Goal: Information Seeking & Learning: Learn about a topic

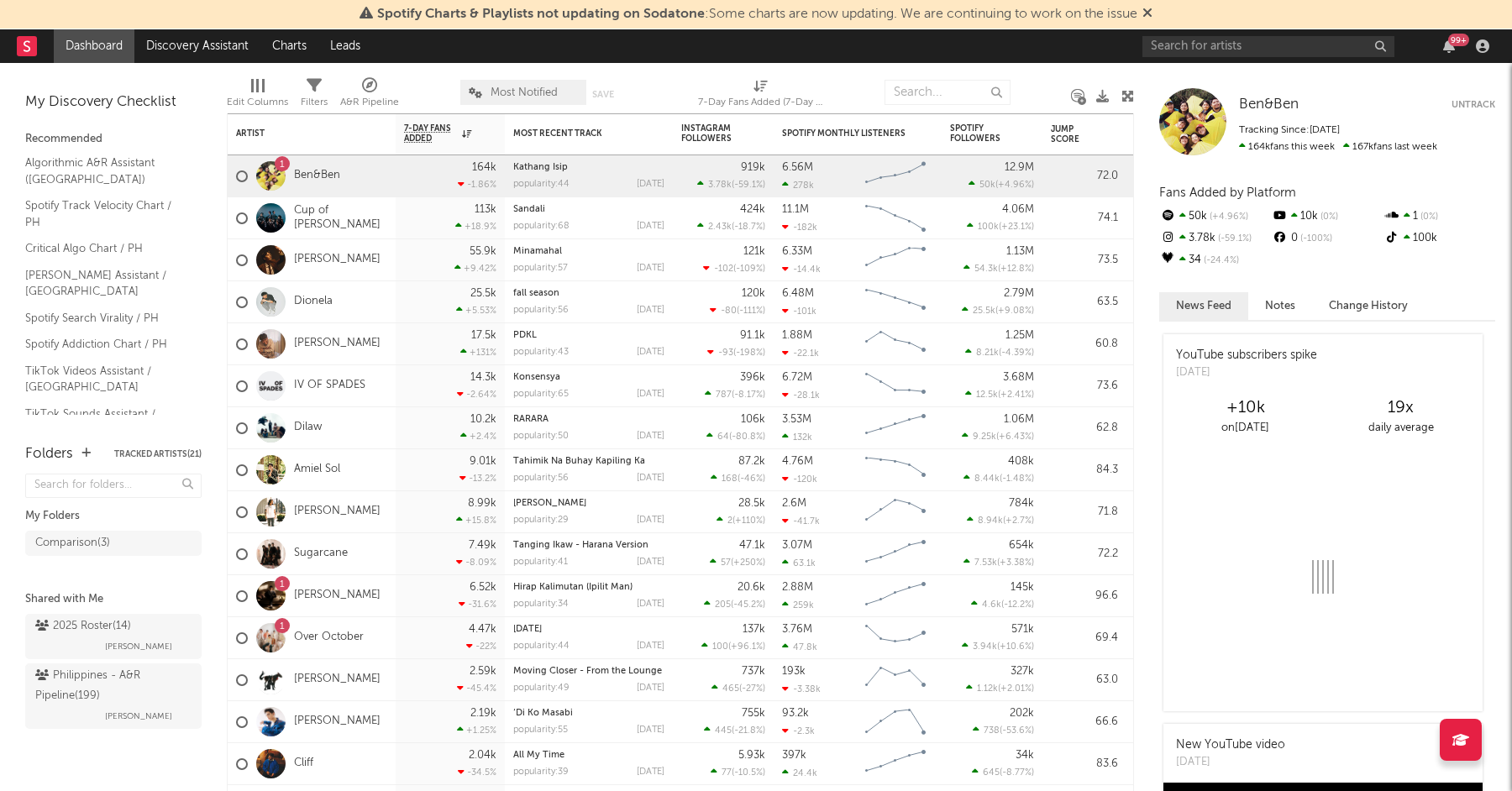
scroll to position [16, 0]
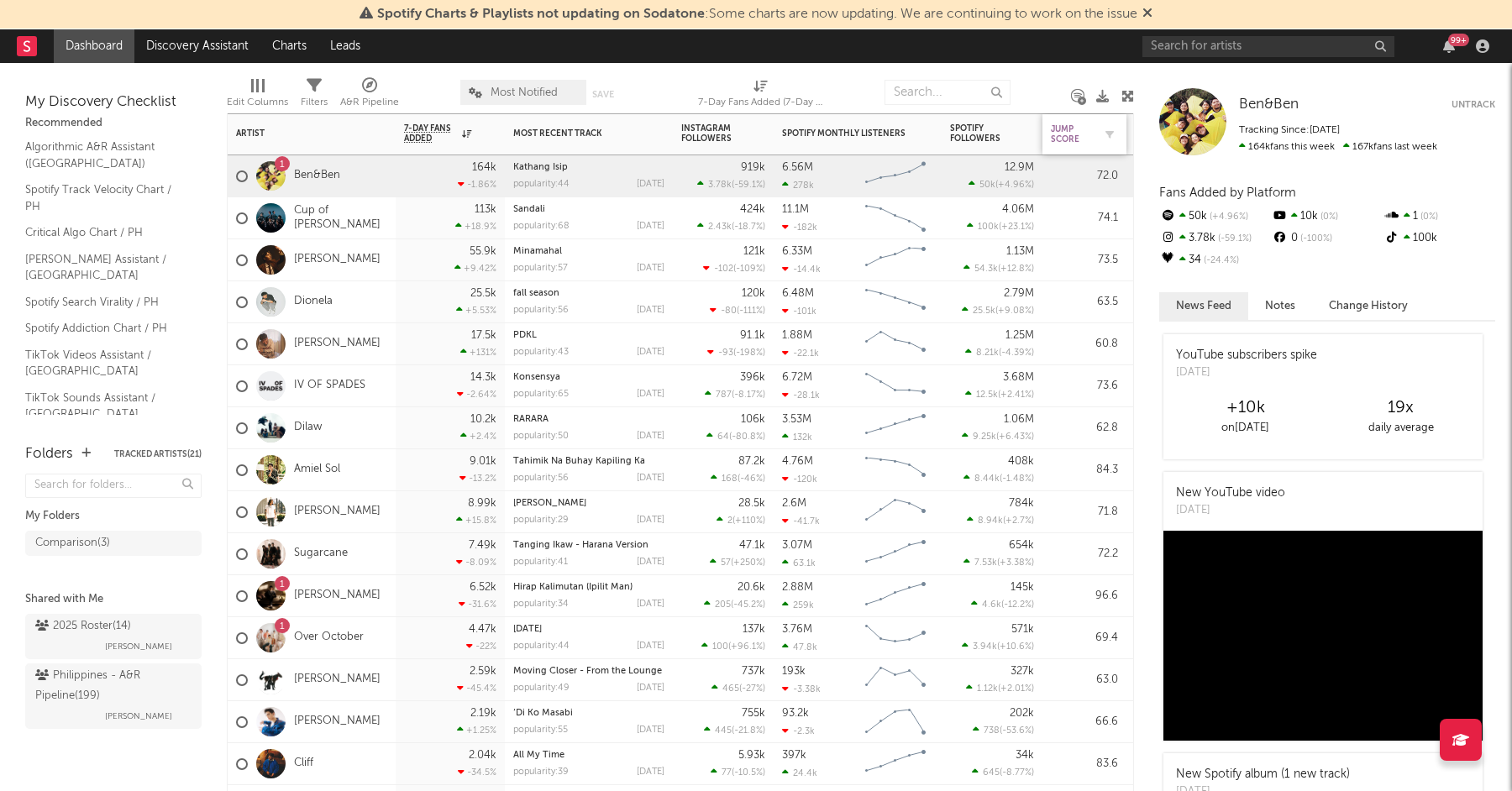
click at [1068, 140] on div "Jump Score" at bounding box center [1071, 134] width 42 height 20
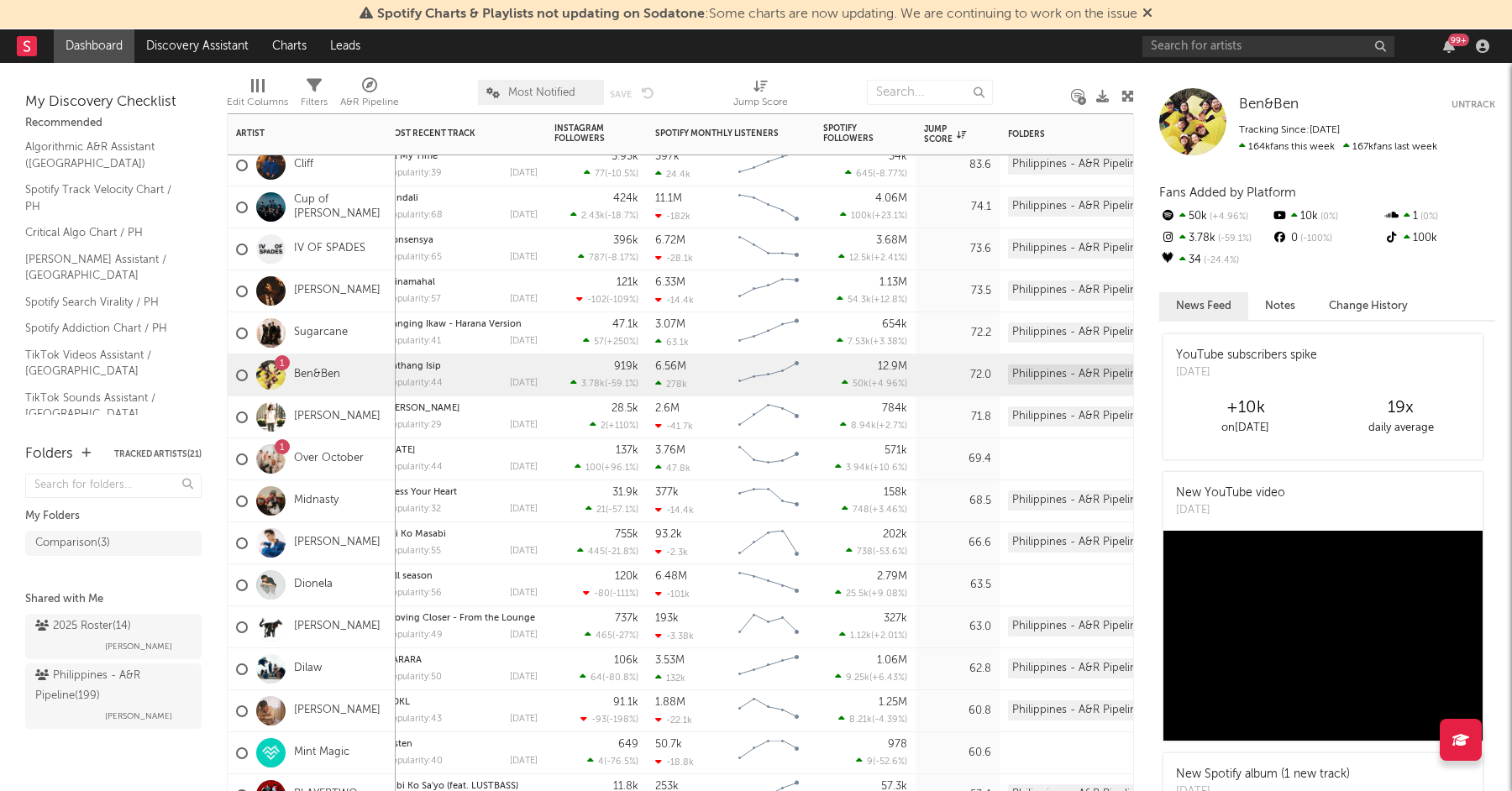
click at [682, 330] on div "3.07M 63.1k" at bounding box center [692, 333] width 76 height 42
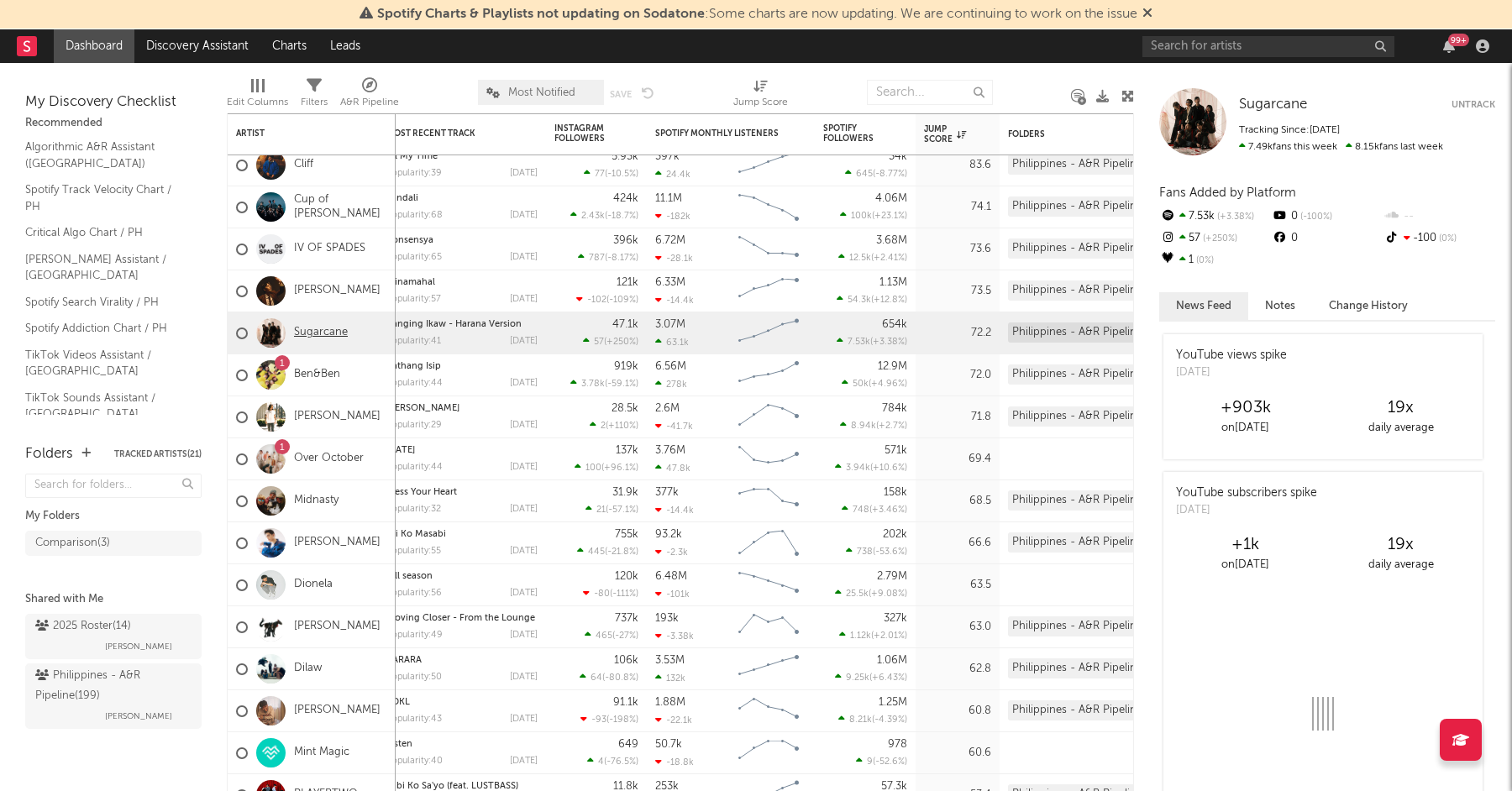
click at [317, 333] on link "Sugarcane" at bounding box center [320, 333] width 53 height 14
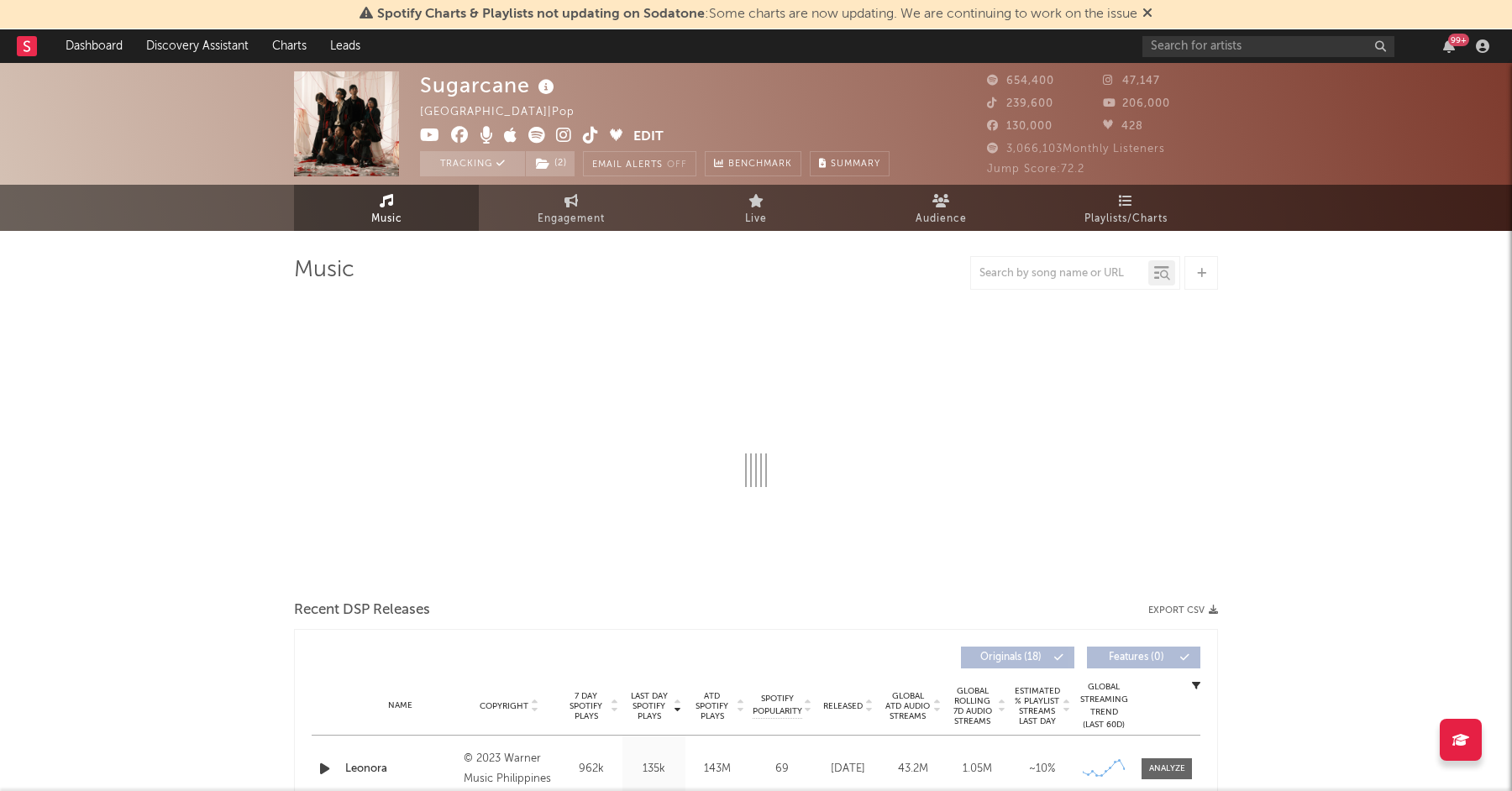
select select "6m"
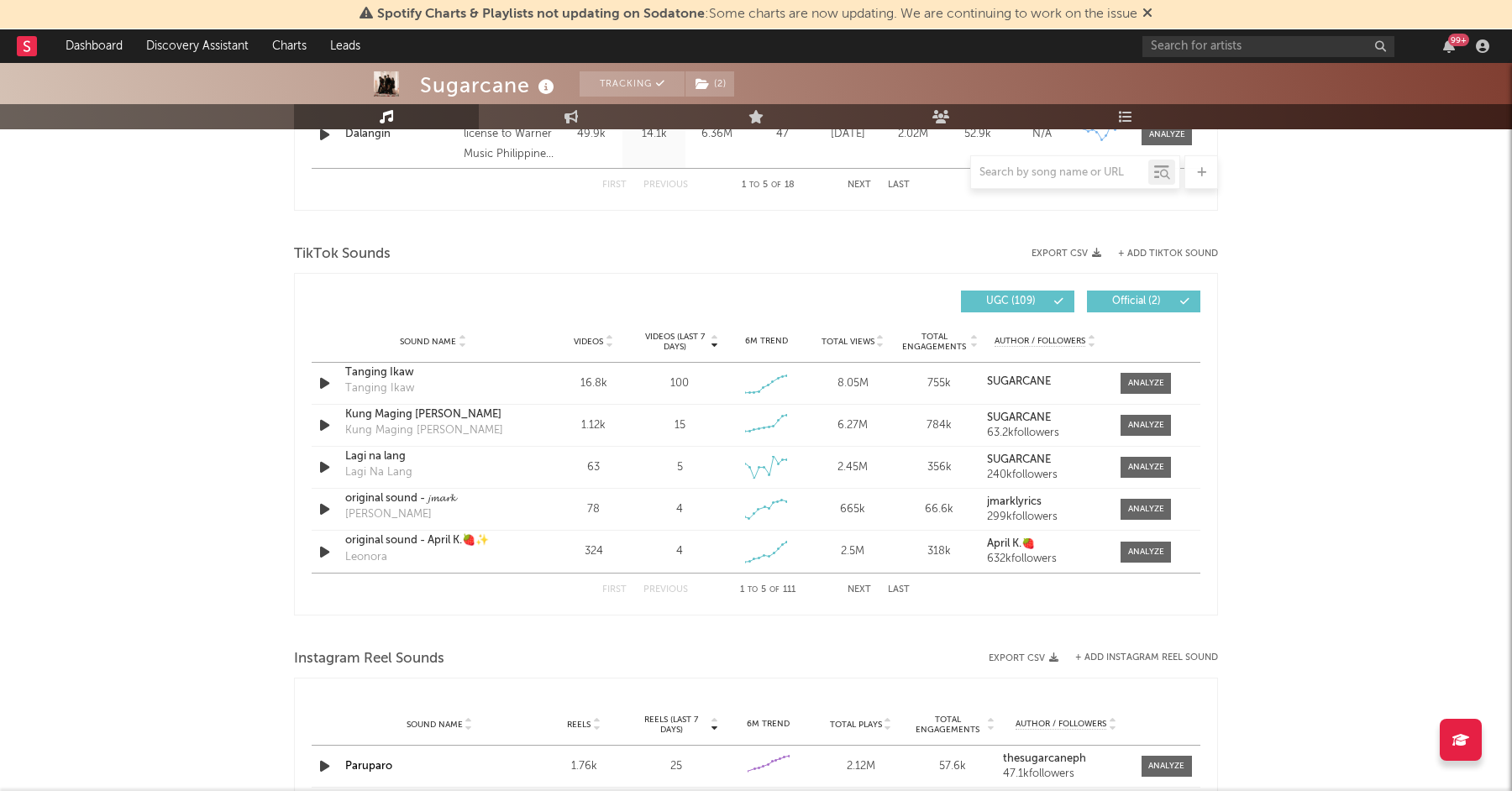
scroll to position [1041, 0]
